Goal: Transaction & Acquisition: Purchase product/service

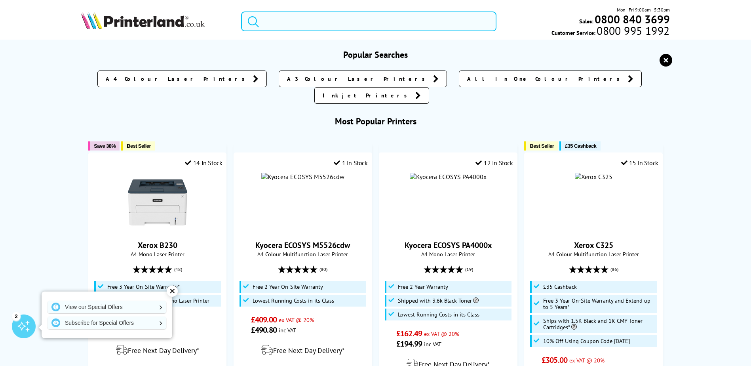
click at [293, 19] on input "search" at bounding box center [368, 21] width 255 height 20
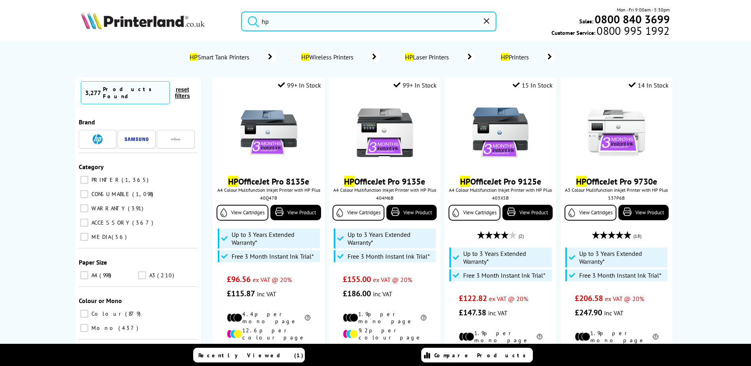
type input "h"
